Goal: Check status: Check status

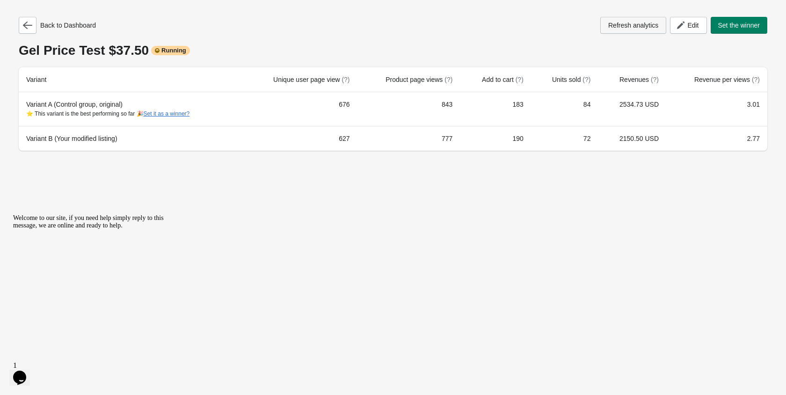
click at [624, 29] on button "Refresh analytics" at bounding box center [633, 25] width 66 height 17
click at [31, 26] on icon "button" at bounding box center [27, 25] width 9 height 7
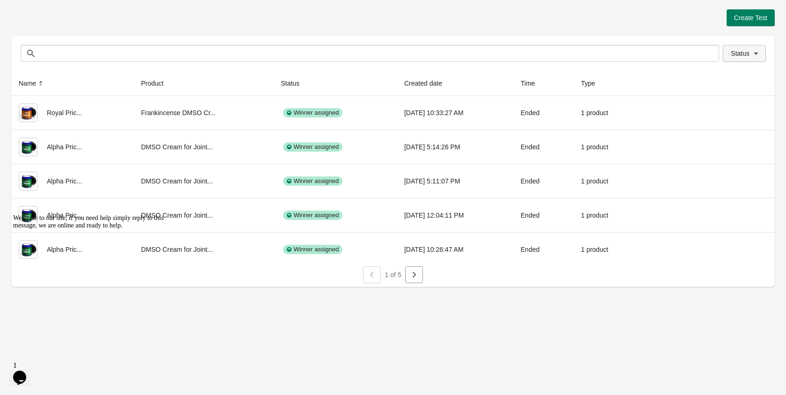
click at [742, 56] on span "Status" at bounding box center [740, 53] width 19 height 7
click at [717, 79] on span at bounding box center [719, 78] width 8 height 8
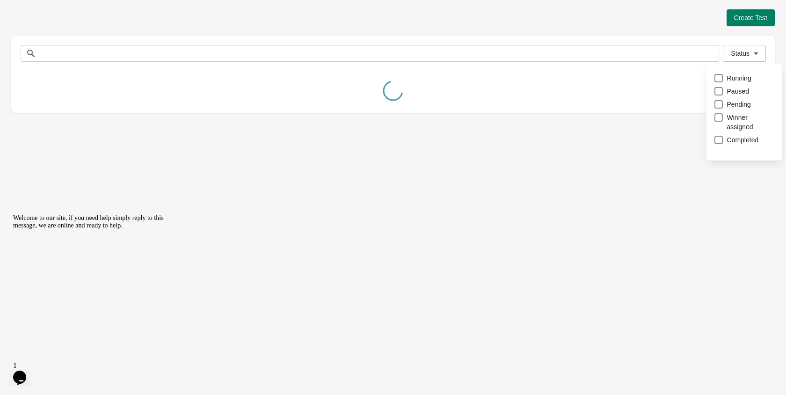
click at [627, 184] on div "Create Test Status Status Name Product Status Created date Time Type Royal Pric…" at bounding box center [393, 197] width 786 height 395
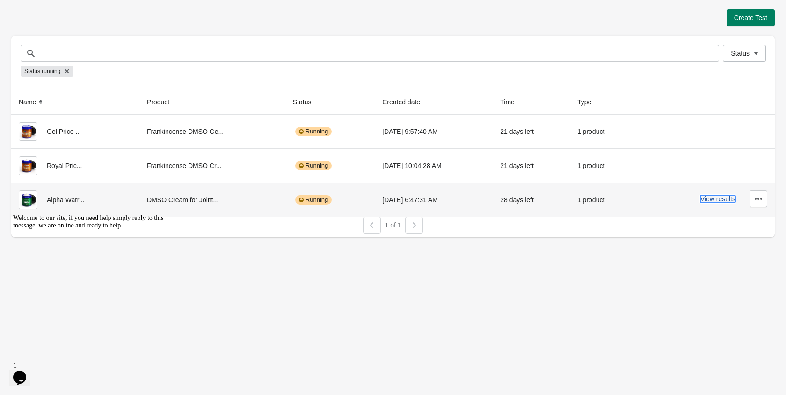
click at [704, 199] on button "View results" at bounding box center [717, 198] width 35 height 7
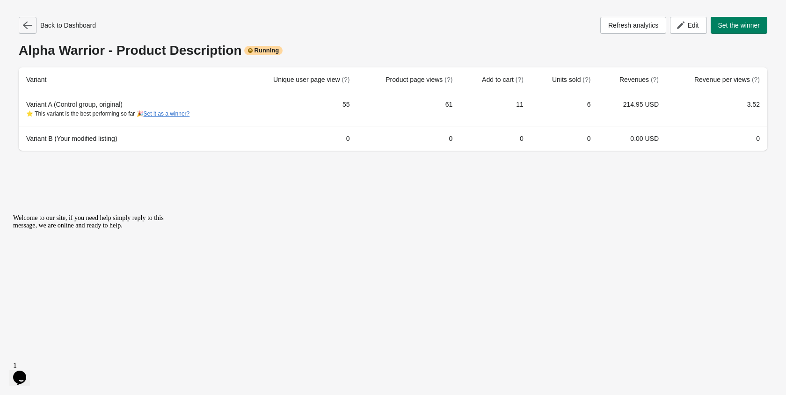
click at [21, 23] on button "button" at bounding box center [28, 25] width 18 height 17
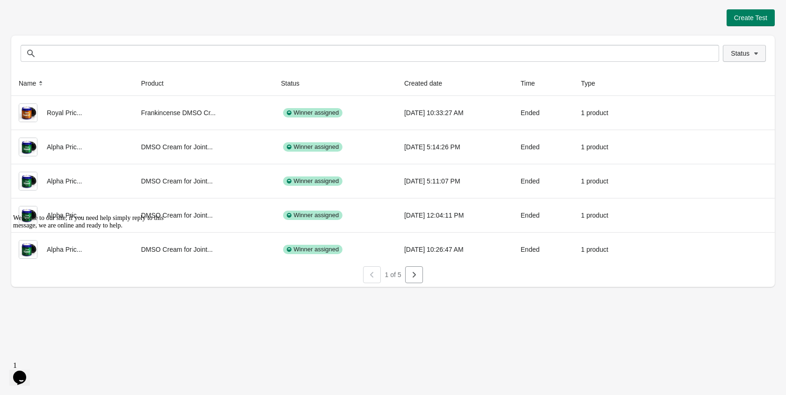
click at [753, 46] on button "Status" at bounding box center [744, 53] width 43 height 17
click at [718, 76] on span at bounding box center [719, 78] width 8 height 8
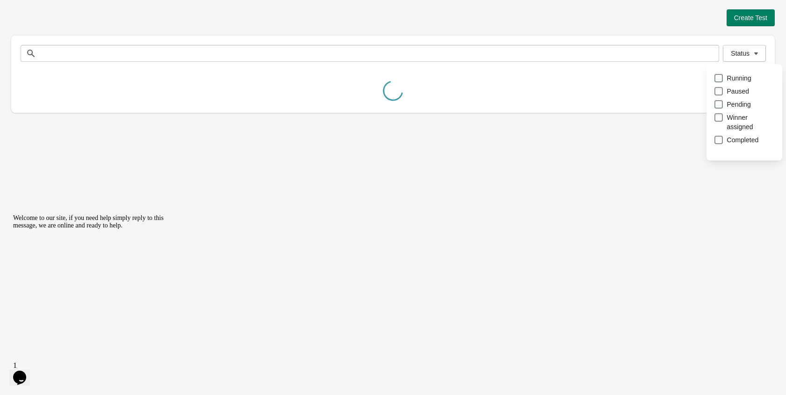
click at [652, 25] on div "Create Test" at bounding box center [393, 17] width 764 height 17
